Goal: Task Accomplishment & Management: Manage account settings

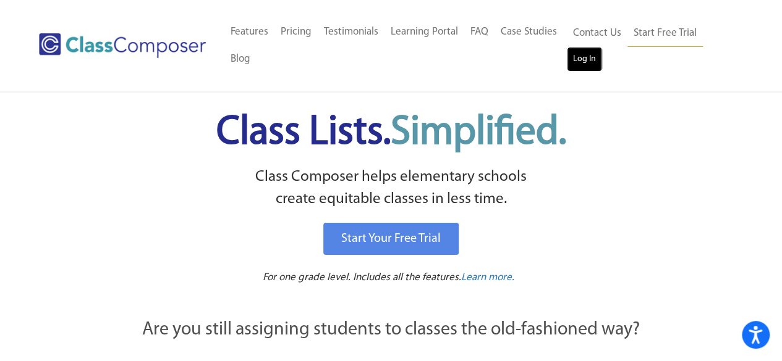
click at [578, 60] on link "Log In" at bounding box center [584, 59] width 35 height 25
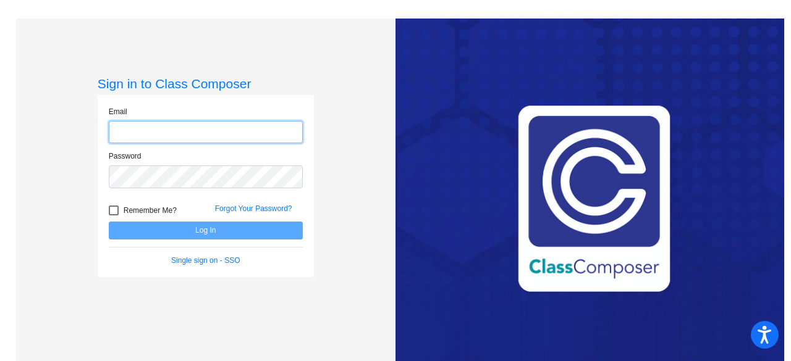
click at [129, 130] on input "email" at bounding box center [206, 132] width 194 height 23
type input "[PERSON_NAME][EMAIL_ADDRESS][PERSON_NAME][DOMAIN_NAME]"
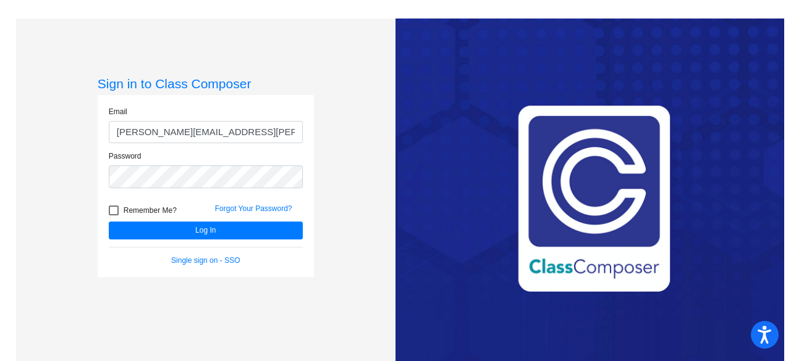
click at [111, 208] on div at bounding box center [114, 211] width 10 height 10
click at [113, 216] on input "Remember Me?" at bounding box center [113, 216] width 1 height 1
checkbox input "true"
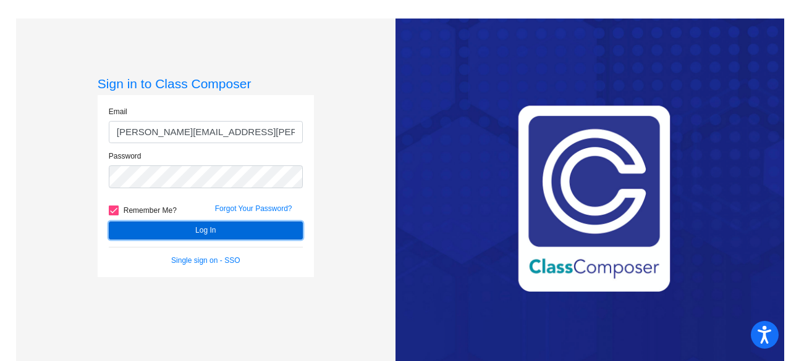
click at [187, 233] on button "Log In" at bounding box center [206, 231] width 194 height 18
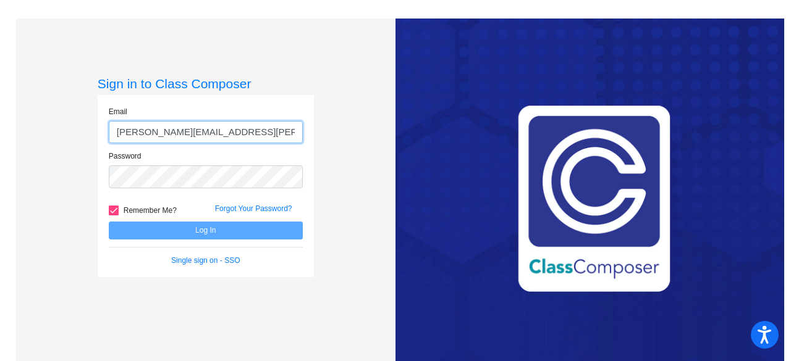
click at [132, 132] on input "[PERSON_NAME][EMAIL_ADDRESS][PERSON_NAME][DOMAIN_NAME]" at bounding box center [206, 132] width 194 height 23
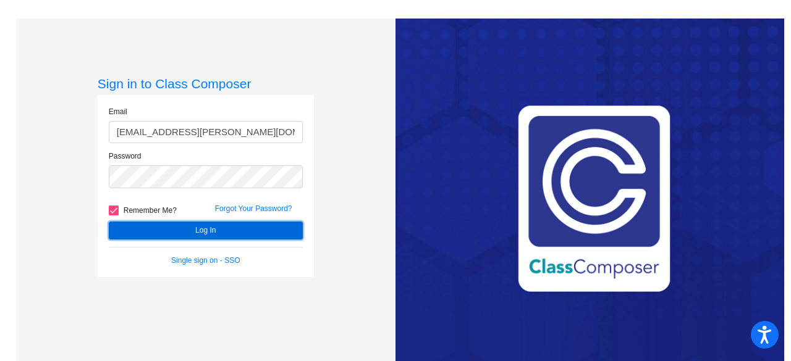
click at [208, 229] on button "Log In" at bounding box center [206, 231] width 194 height 18
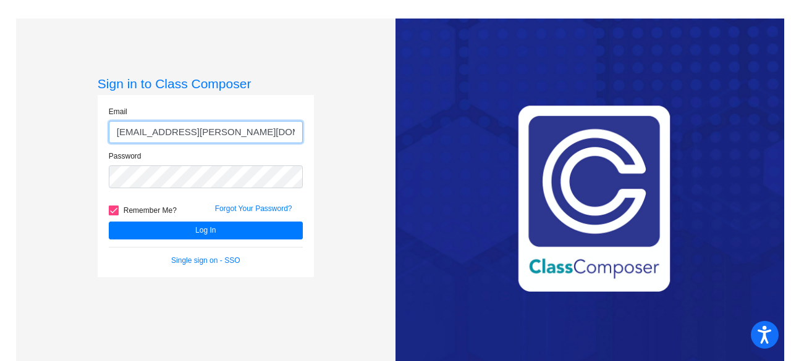
click at [148, 132] on input "[EMAIL_ADDRESS][PERSON_NAME][DOMAIN_NAME]" at bounding box center [206, 132] width 194 height 23
click at [142, 130] on input "[PERSON_NAME][EMAIL_ADDRESS][PERSON_NAME][DOMAIN_NAME]" at bounding box center [206, 132] width 194 height 23
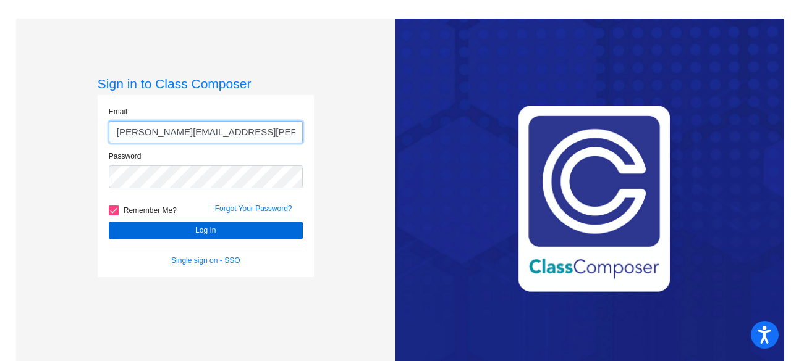
type input "[PERSON_NAME][EMAIL_ADDRESS][PERSON_NAME][DOMAIN_NAME]"
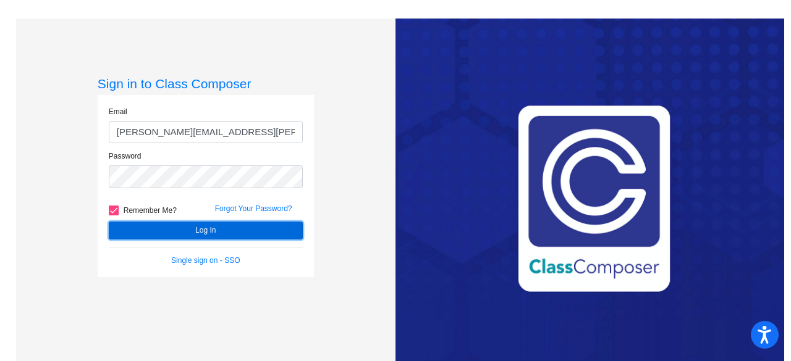
click at [187, 228] on button "Log In" at bounding box center [206, 231] width 194 height 18
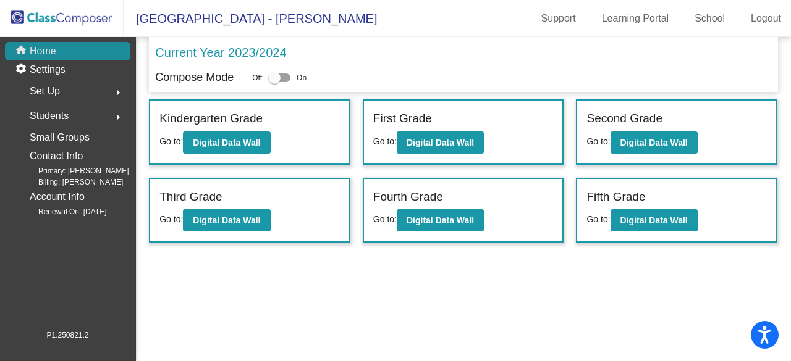
click at [54, 54] on p "Home" at bounding box center [43, 51] width 27 height 15
click at [117, 114] on mat-icon "arrow_right" at bounding box center [118, 117] width 15 height 15
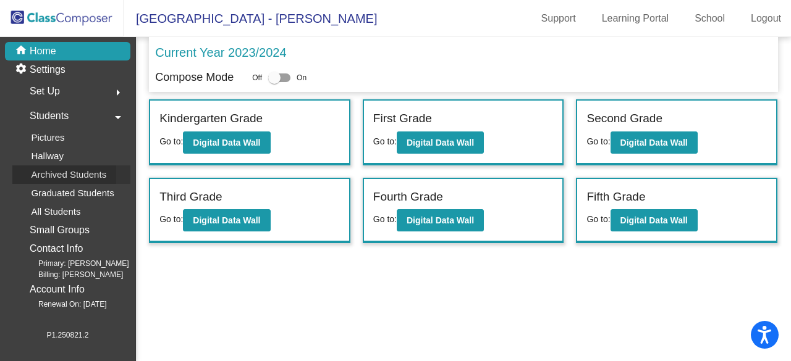
click at [55, 175] on p "Archived Students" at bounding box center [68, 174] width 75 height 15
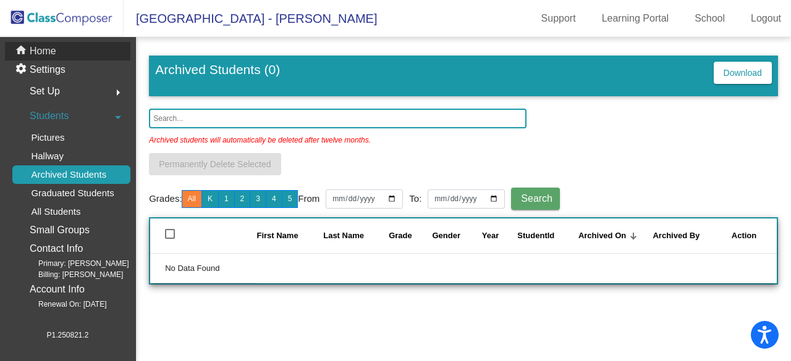
click at [49, 48] on p "Home" at bounding box center [43, 51] width 27 height 15
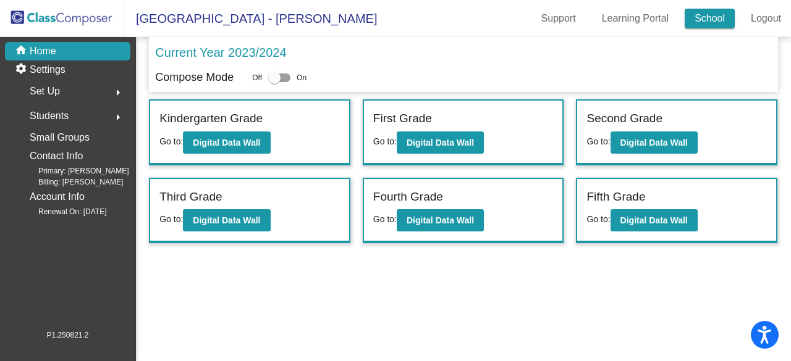
click at [724, 19] on link "School" at bounding box center [710, 19] width 50 height 20
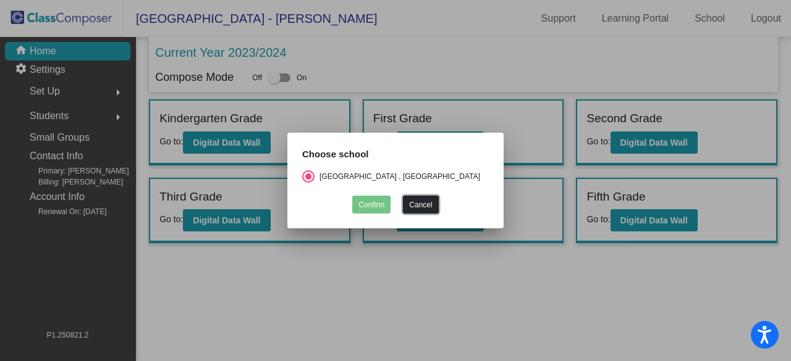
click at [423, 202] on button "Cancel" at bounding box center [420, 205] width 35 height 18
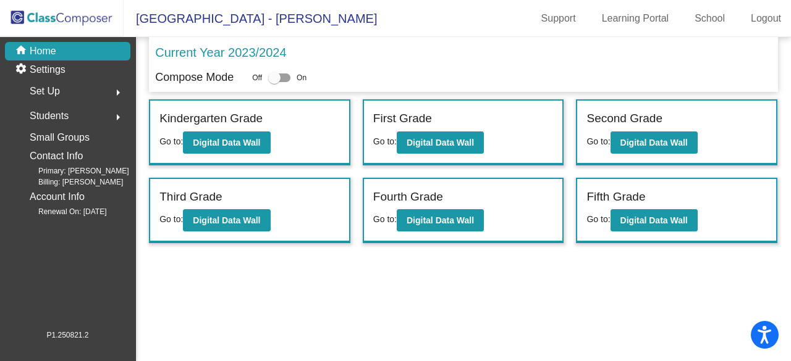
click at [258, 54] on p "Current Year 2023/2024" at bounding box center [220, 52] width 131 height 19
click at [61, 120] on span "Students" at bounding box center [49, 116] width 39 height 17
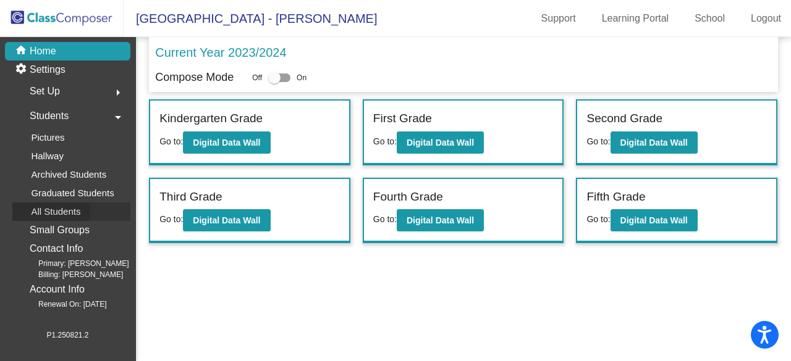
click at [44, 214] on p "All Students" at bounding box center [55, 211] width 49 height 15
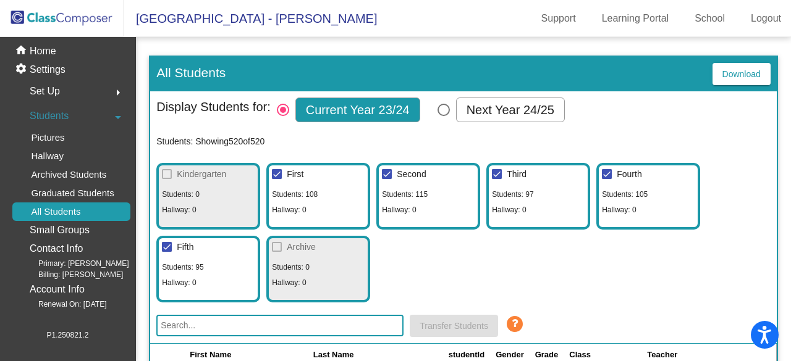
click at [441, 111] on div "Select Columns" at bounding box center [443, 110] width 12 height 12
click at [443, 116] on input "Next Year 24/25" at bounding box center [443, 116] width 1 height 1
radio input "true"
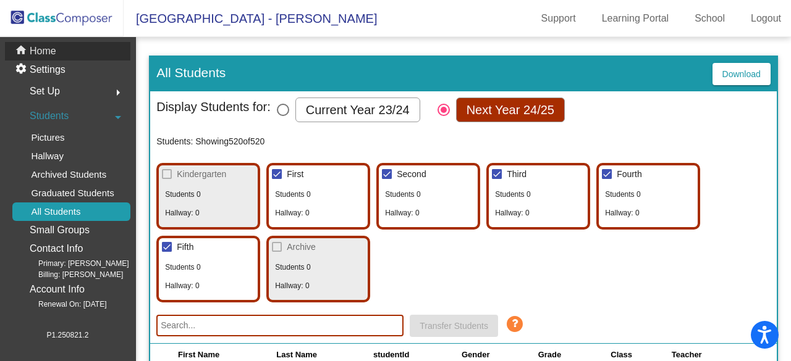
click at [50, 56] on p "Home" at bounding box center [43, 51] width 27 height 15
